Goal: Information Seeking & Learning: Check status

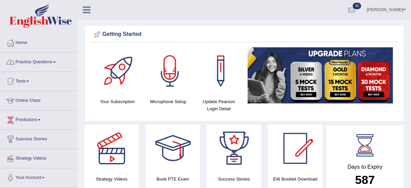
click at [35, 60] on link "Practice Questions" at bounding box center [38, 61] width 77 height 17
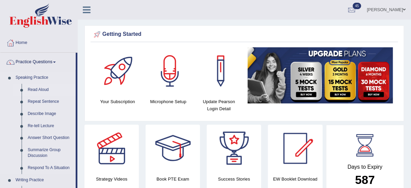
click at [32, 88] on link "Read Aloud" at bounding box center [50, 90] width 51 height 12
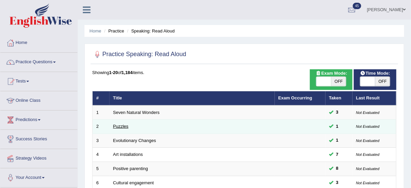
click at [121, 125] on link "Puzzles" at bounding box center [121, 126] width 16 height 5
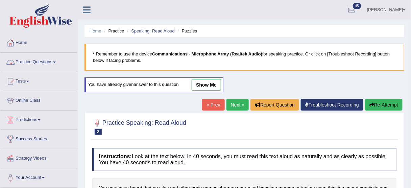
click at [33, 59] on link "Practice Questions" at bounding box center [38, 61] width 77 height 17
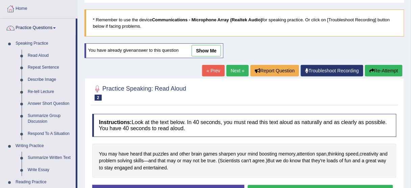
scroll to position [33, 0]
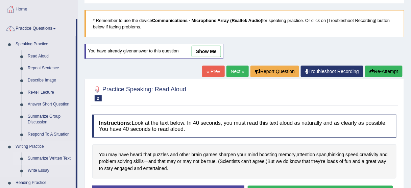
click at [61, 159] on link "Summarize Written Text" at bounding box center [50, 159] width 51 height 12
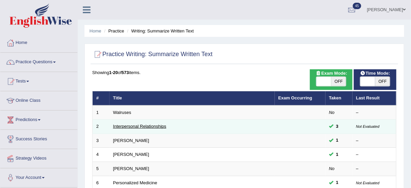
click at [152, 128] on link "Interpersonal Relationships" at bounding box center [139, 126] width 53 height 5
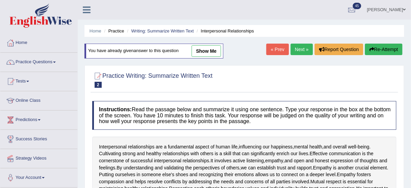
click at [215, 47] on link "show me" at bounding box center [206, 51] width 29 height 12
type textarea "While, interpersonal relationships are a basic aspect of individuals life, impa…"
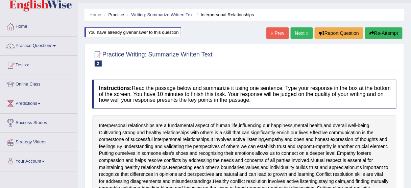
scroll to position [11, 0]
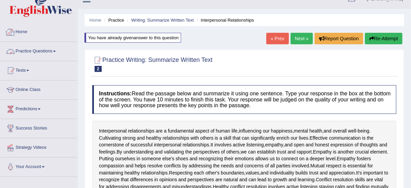
click at [19, 33] on link "Home" at bounding box center [38, 31] width 77 height 17
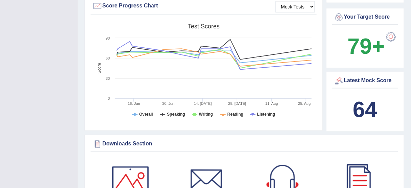
scroll to position [207, 0]
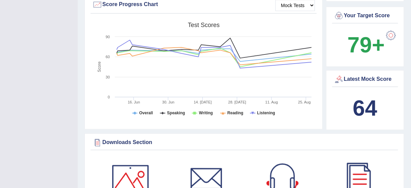
drag, startPoint x: 408, startPoint y: 43, endPoint x: 416, endPoint y: 46, distance: 8.5
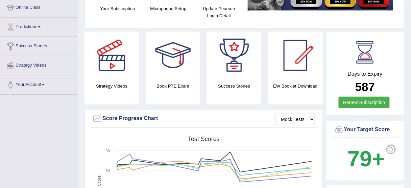
scroll to position [0, 0]
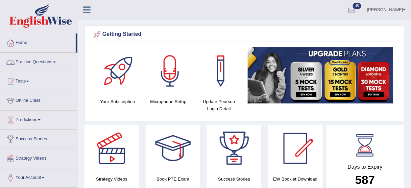
click at [59, 61] on link "Practice Questions" at bounding box center [38, 61] width 77 height 17
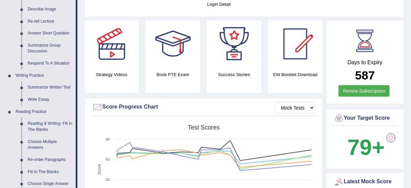
scroll to position [115, 0]
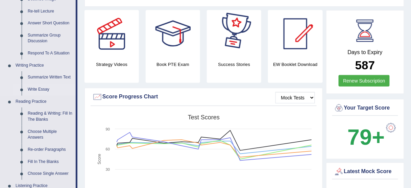
click at [29, 88] on link "Write Essay" at bounding box center [50, 90] width 51 height 12
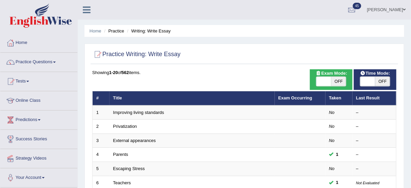
click at [325, 78] on span at bounding box center [324, 81] width 15 height 9
checkbox input "true"
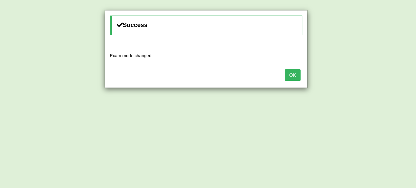
click at [296, 73] on button "OK" at bounding box center [293, 75] width 16 height 12
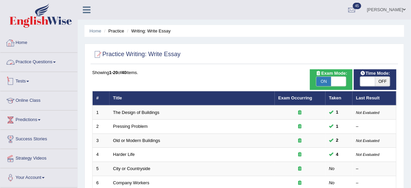
click at [22, 74] on link "Tests" at bounding box center [38, 80] width 77 height 17
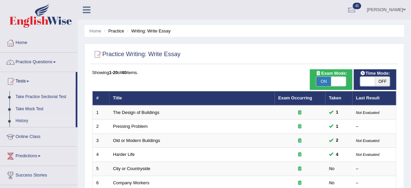
click at [21, 120] on link "History" at bounding box center [44, 121] width 63 height 12
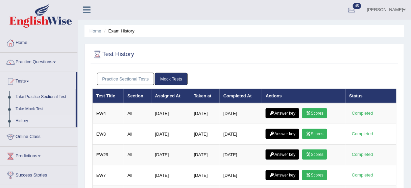
click at [326, 113] on link "Scores" at bounding box center [314, 113] width 25 height 10
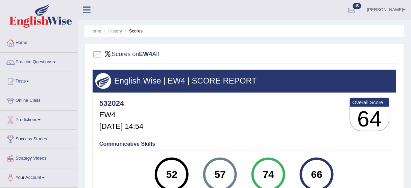
click at [115, 29] on link "History" at bounding box center [116, 30] width 14 height 5
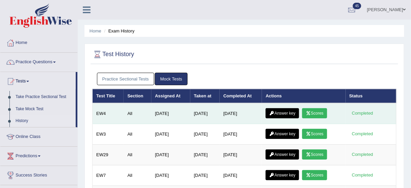
click at [281, 110] on link "Answer key" at bounding box center [282, 113] width 33 height 10
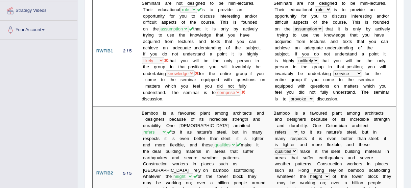
scroll to position [153, 0]
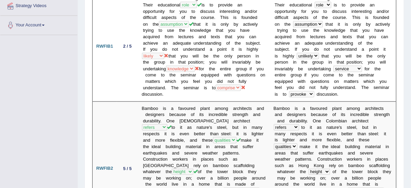
drag, startPoint x: 415, startPoint y: 15, endPoint x: 416, endPoint y: 30, distance: 14.9
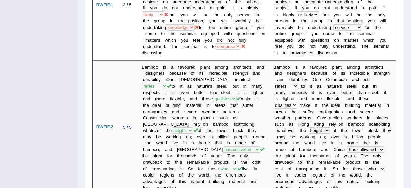
scroll to position [196, 0]
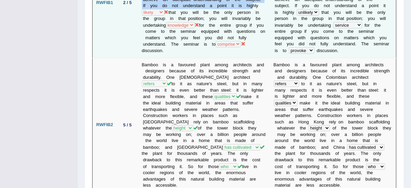
drag, startPoint x: 145, startPoint y: 12, endPoint x: 132, endPoint y: 10, distance: 13.0
click at [132, 10] on tr "RWFIB1 2 / 5 Seminars are not designed to be mini-lectures. Their educational h…" at bounding box center [245, 3] width 304 height 110
click at [132, 10] on td "2 / 5" at bounding box center [127, 3] width 21 height 110
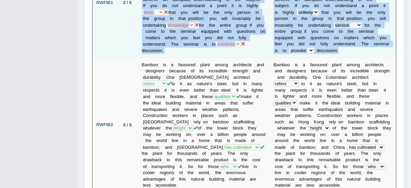
drag, startPoint x: 132, startPoint y: 10, endPoint x: 377, endPoint y: 50, distance: 248.6
click at [377, 50] on tr "RWFIB1 2 / 5 Seminars are not designed to be mini-lectures. Their educational h…" at bounding box center [245, 3] width 304 height 110
copy tr "Loremips dol sit ametcons ad el sedd-eiusmodt. Incid utlaboreetd magn aliq enim…"
